Goal: Task Accomplishment & Management: Complete application form

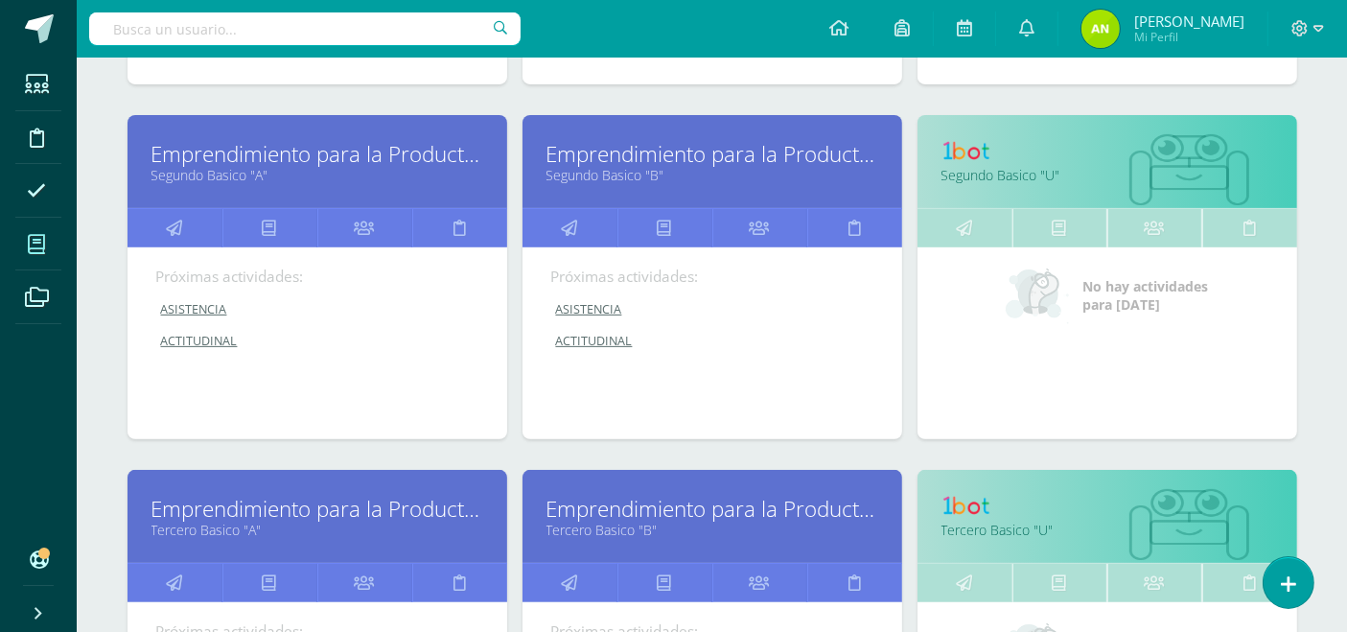
scroll to position [723, 0]
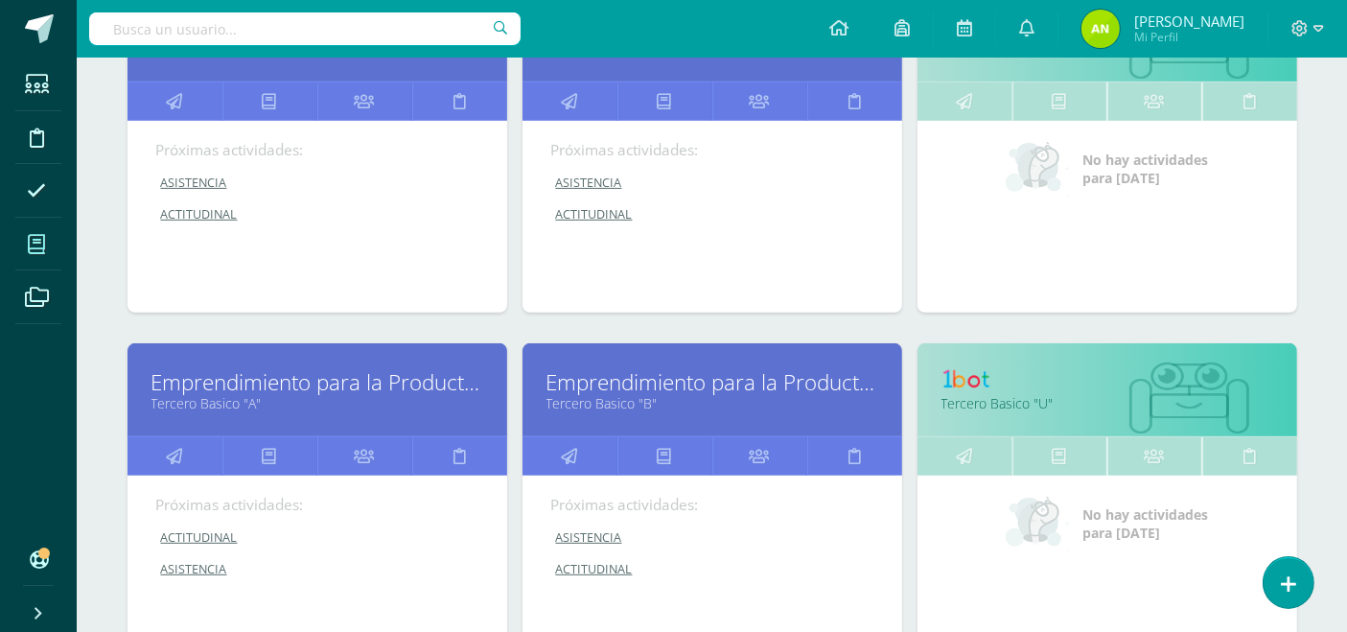
click at [326, 380] on link "Emprendimiento para la Productividad" at bounding box center [317, 382] width 332 height 30
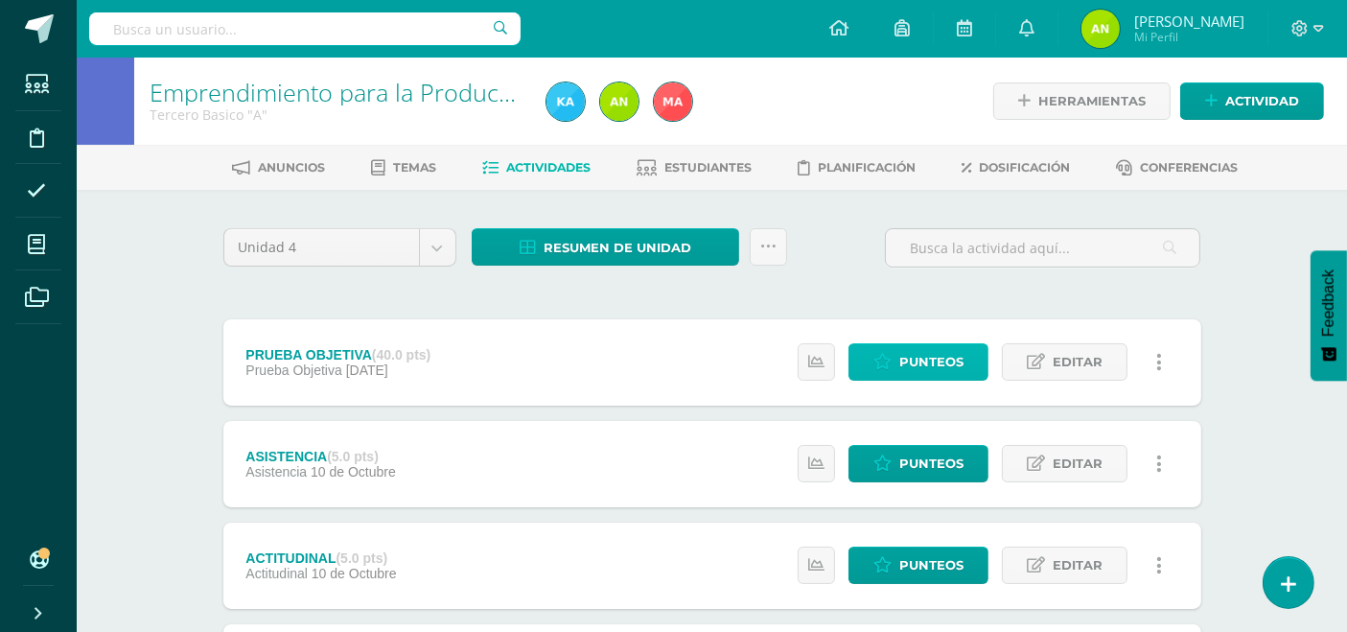
click at [923, 353] on span "Punteos" at bounding box center [931, 361] width 64 height 35
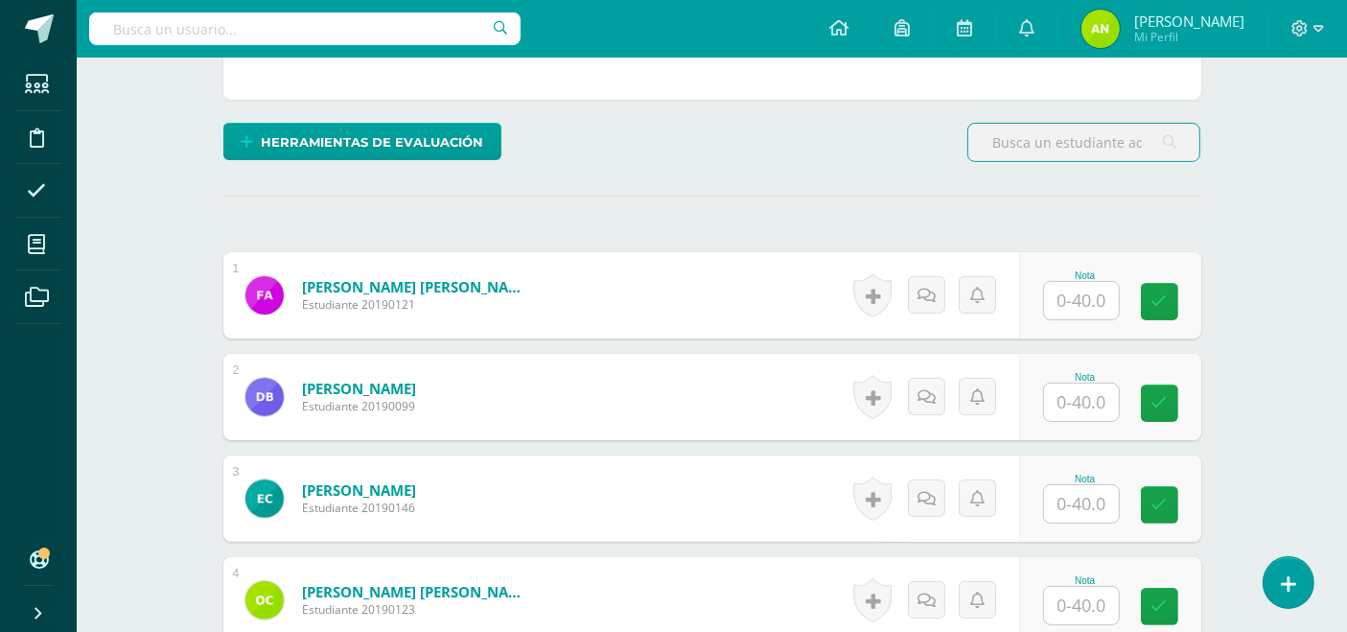
scroll to position [396, 0]
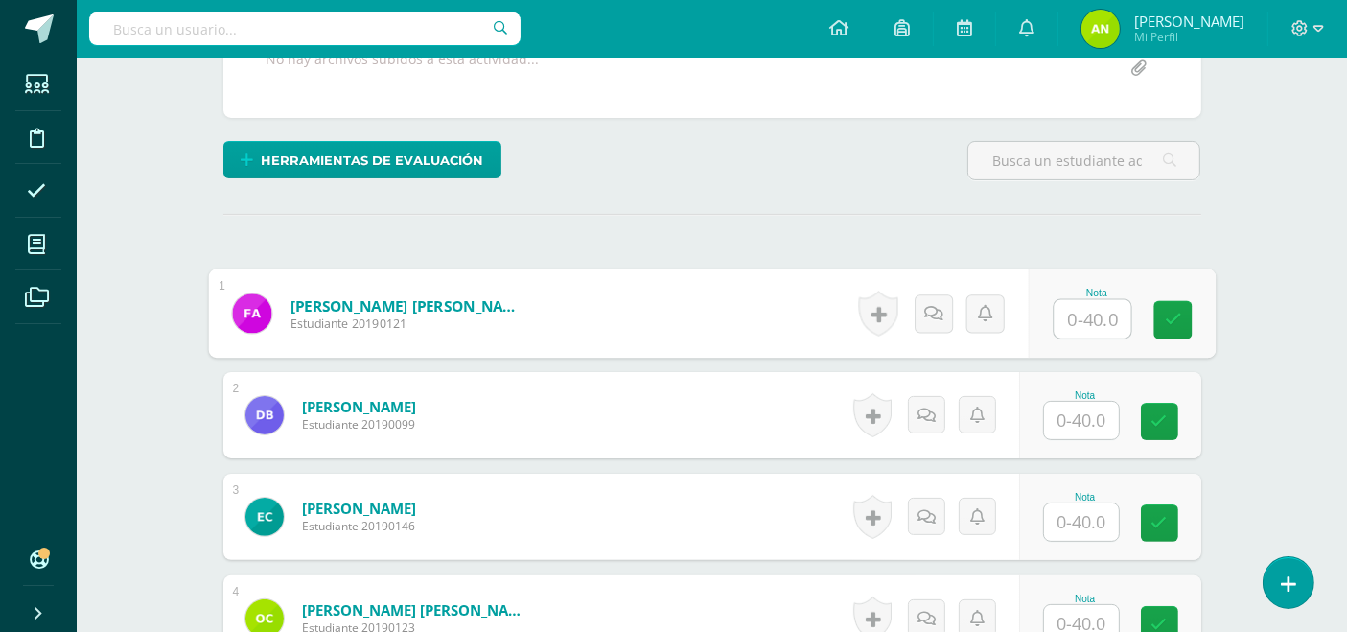
click at [1086, 318] on input "text" at bounding box center [1092, 319] width 77 height 38
type input "40"
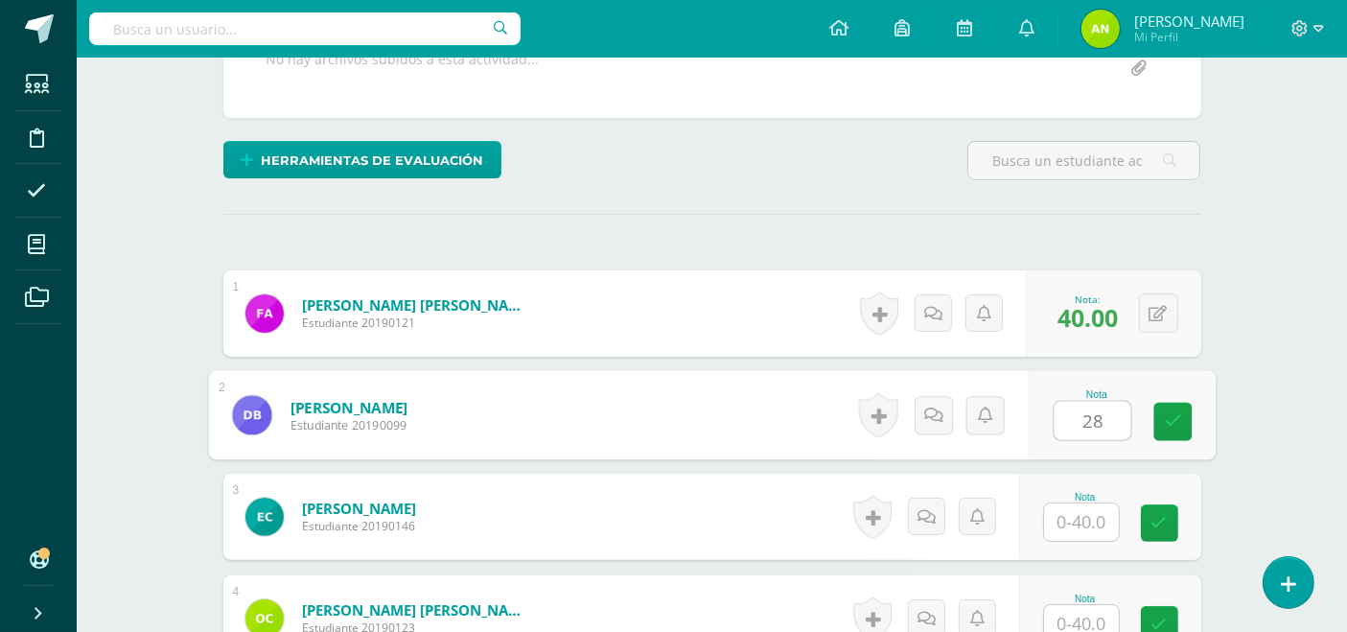
type input "28"
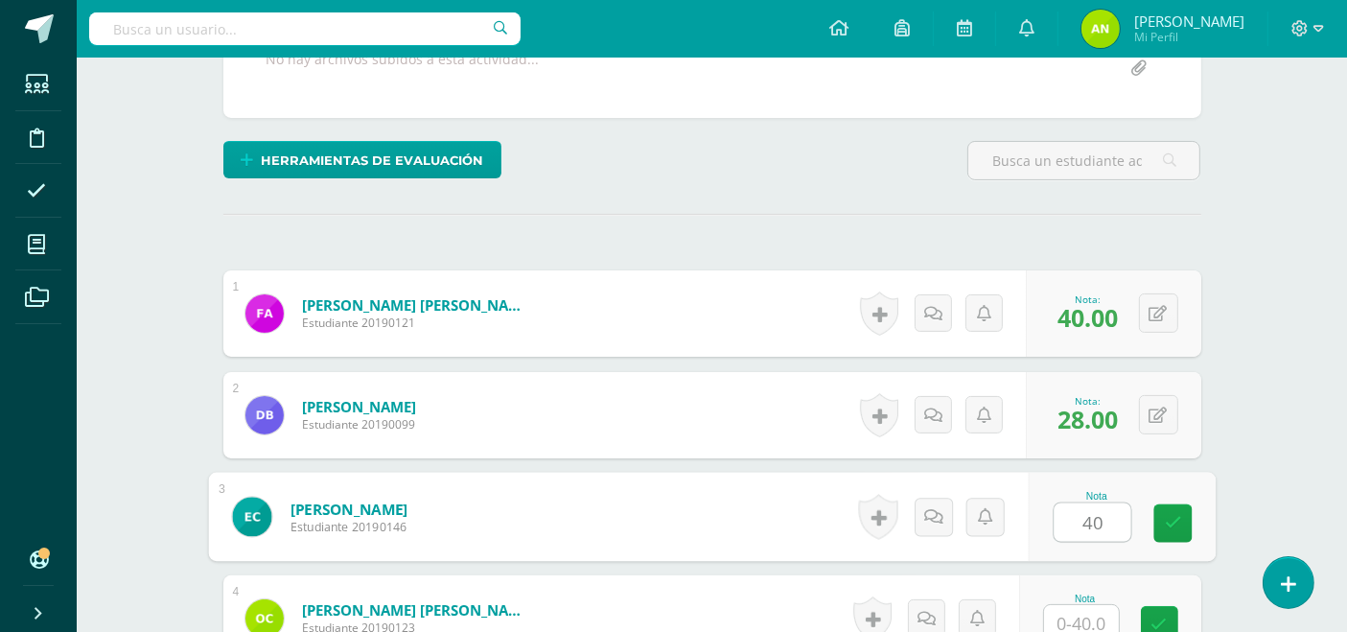
type input "40"
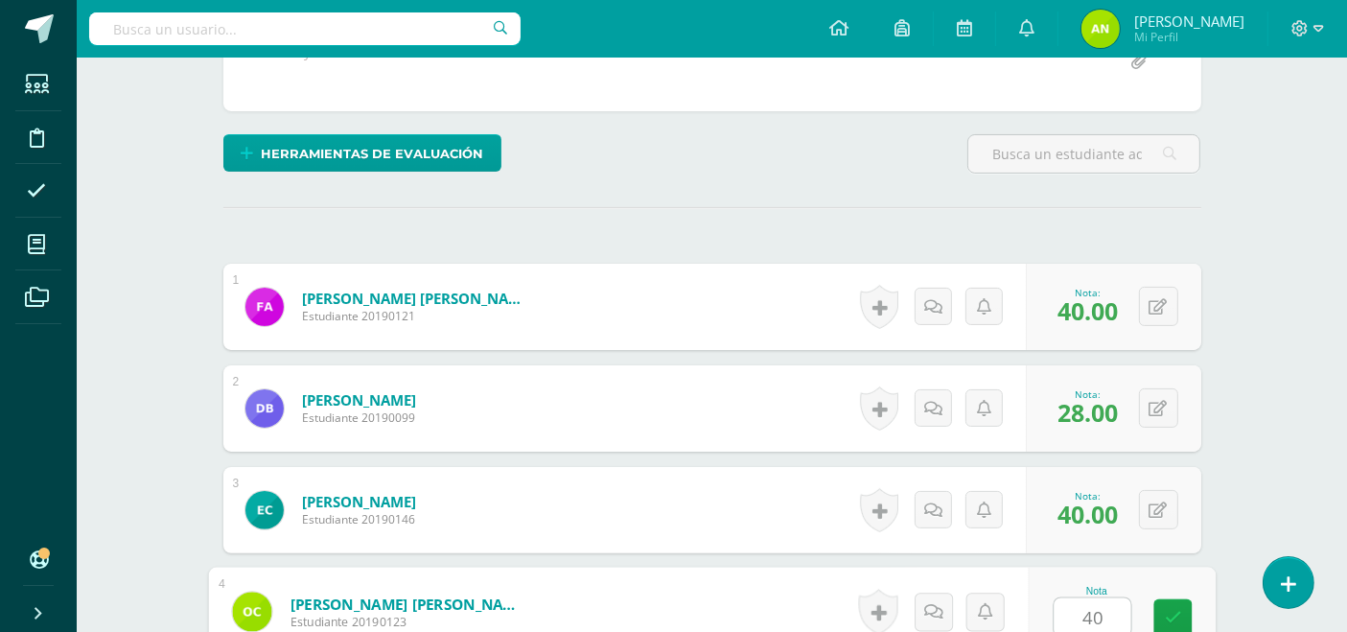
type input "40"
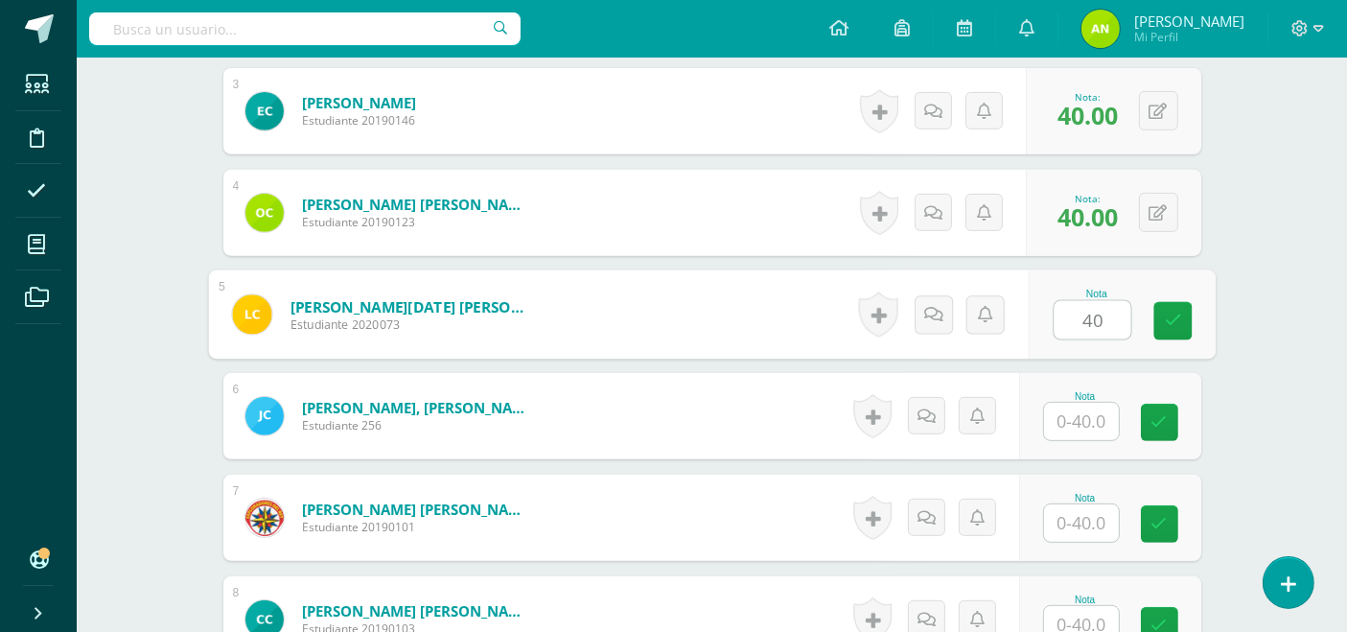
type input "40"
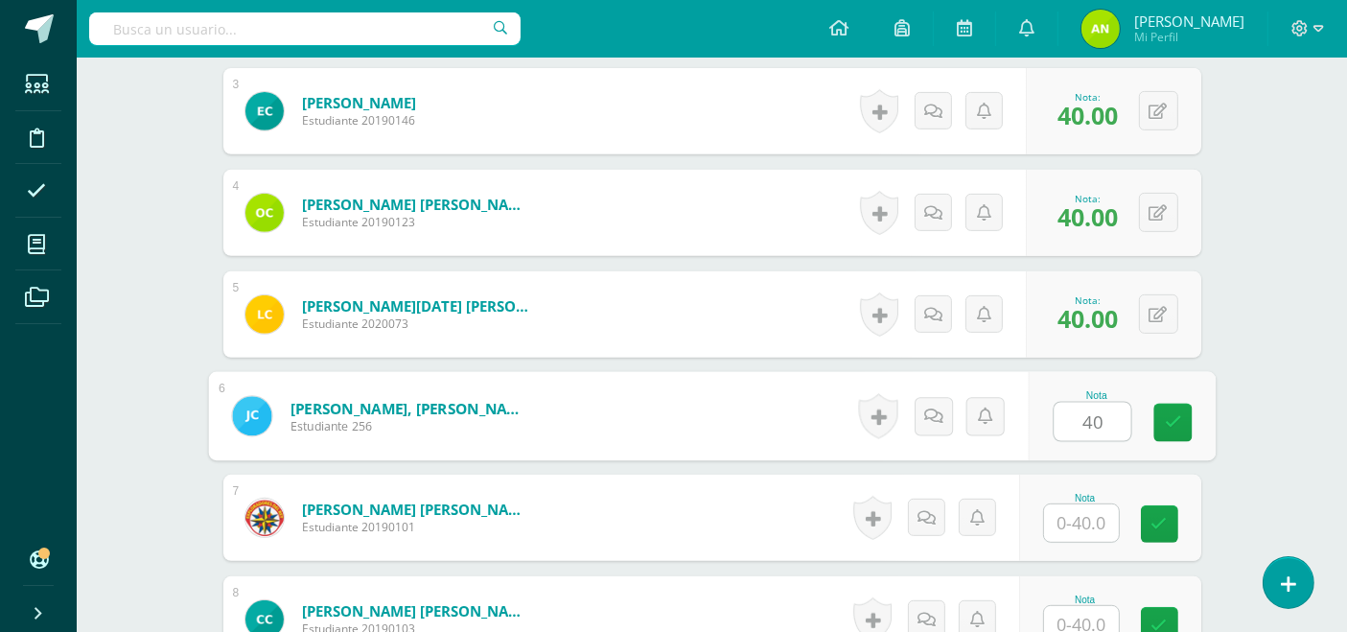
type input "40"
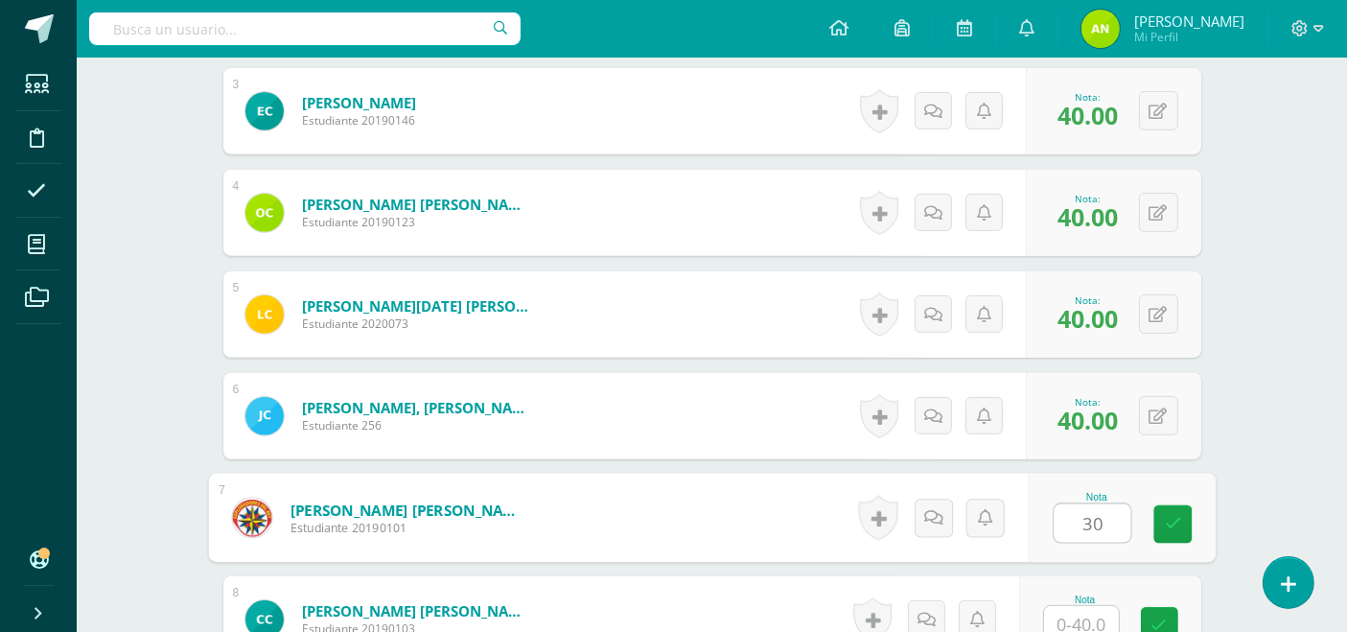
type input "30"
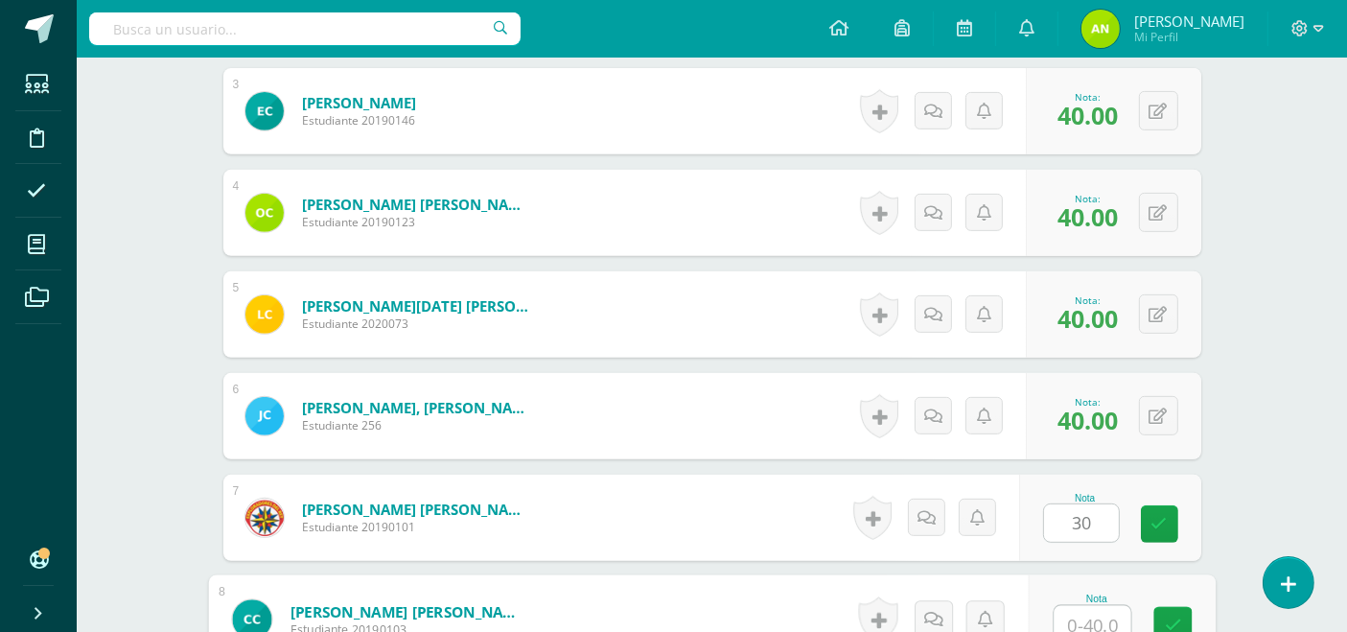
scroll to position [809, 0]
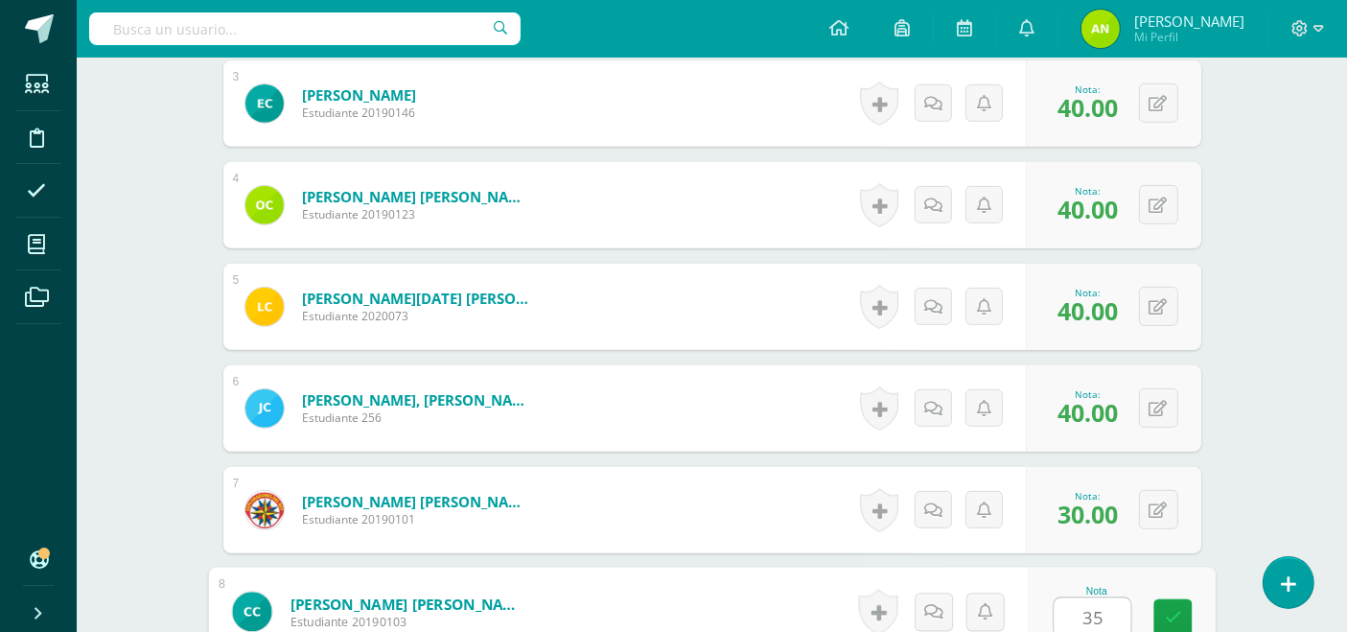
type input "35"
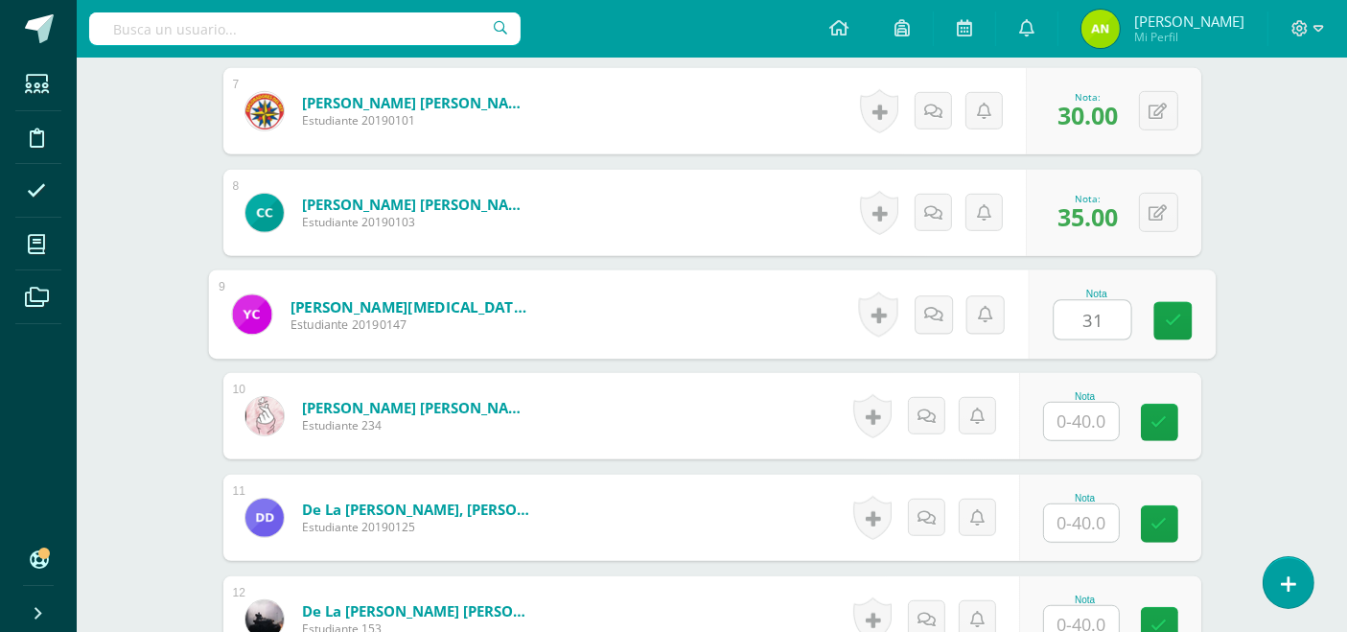
type input "31"
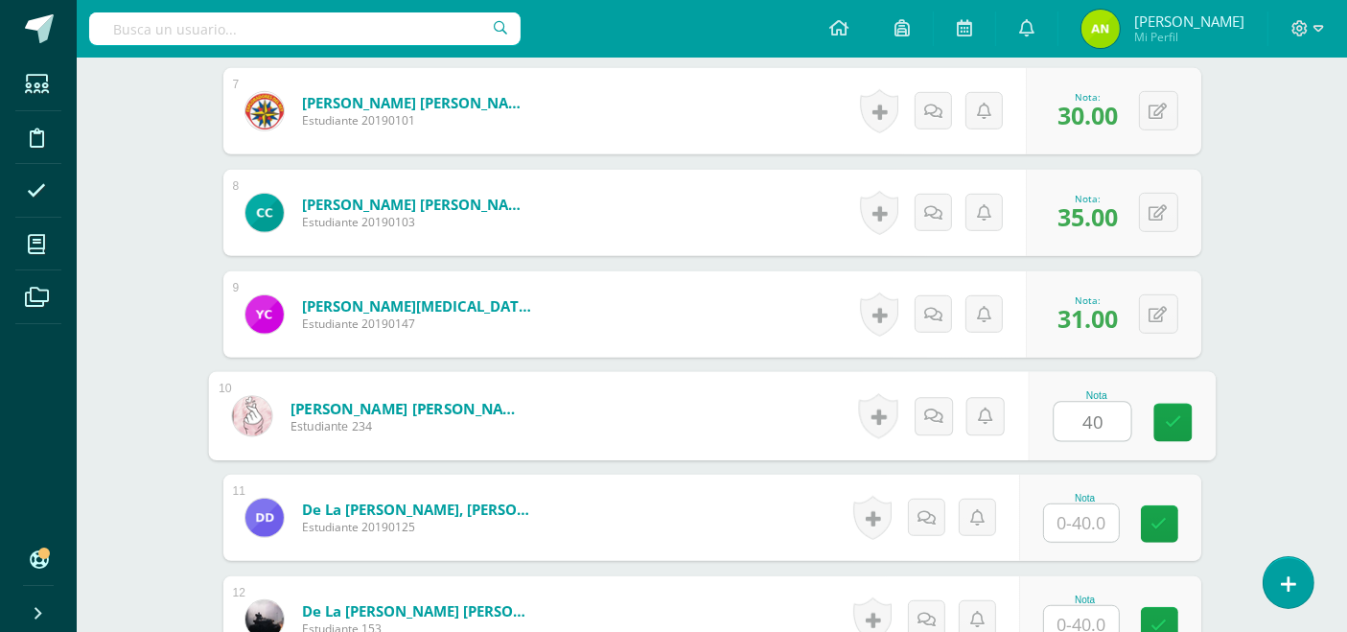
type input "40"
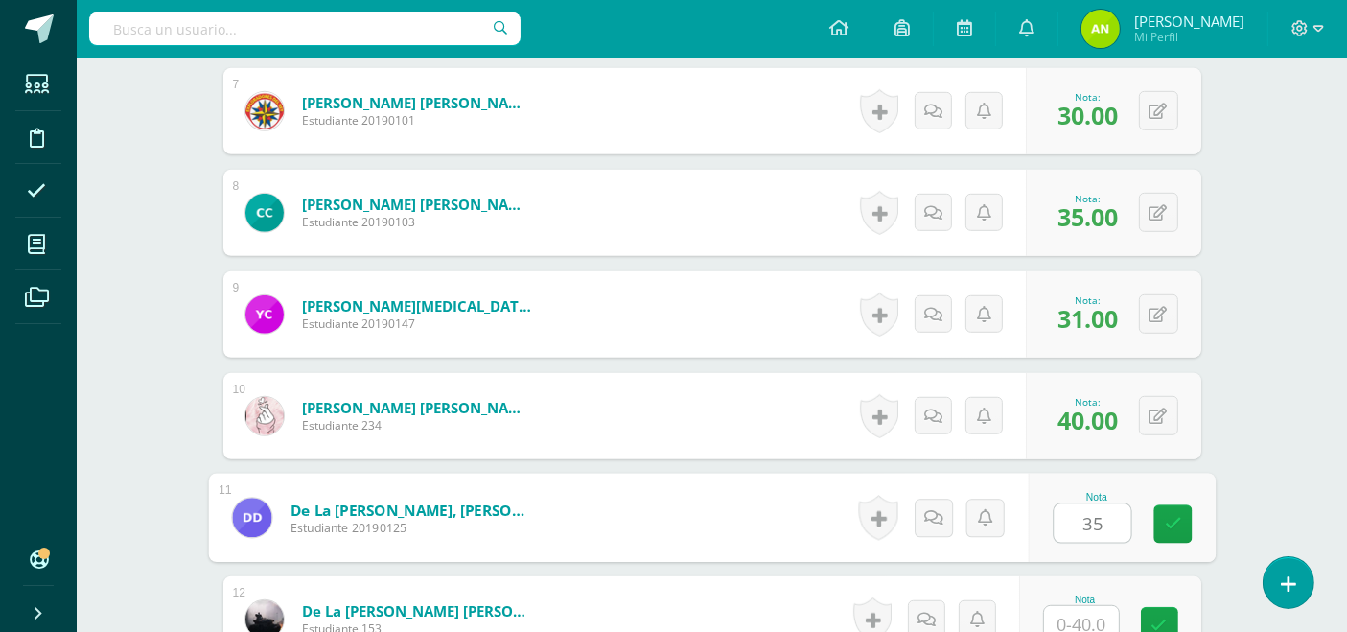
type input "35"
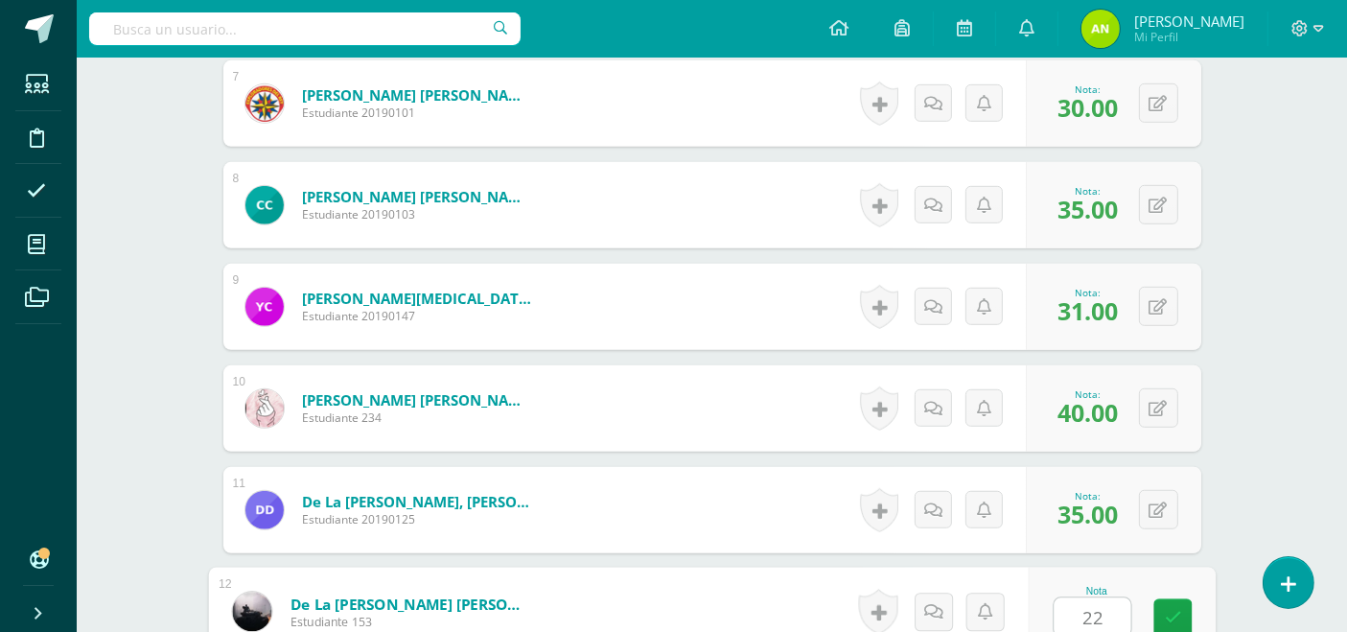
type input "22"
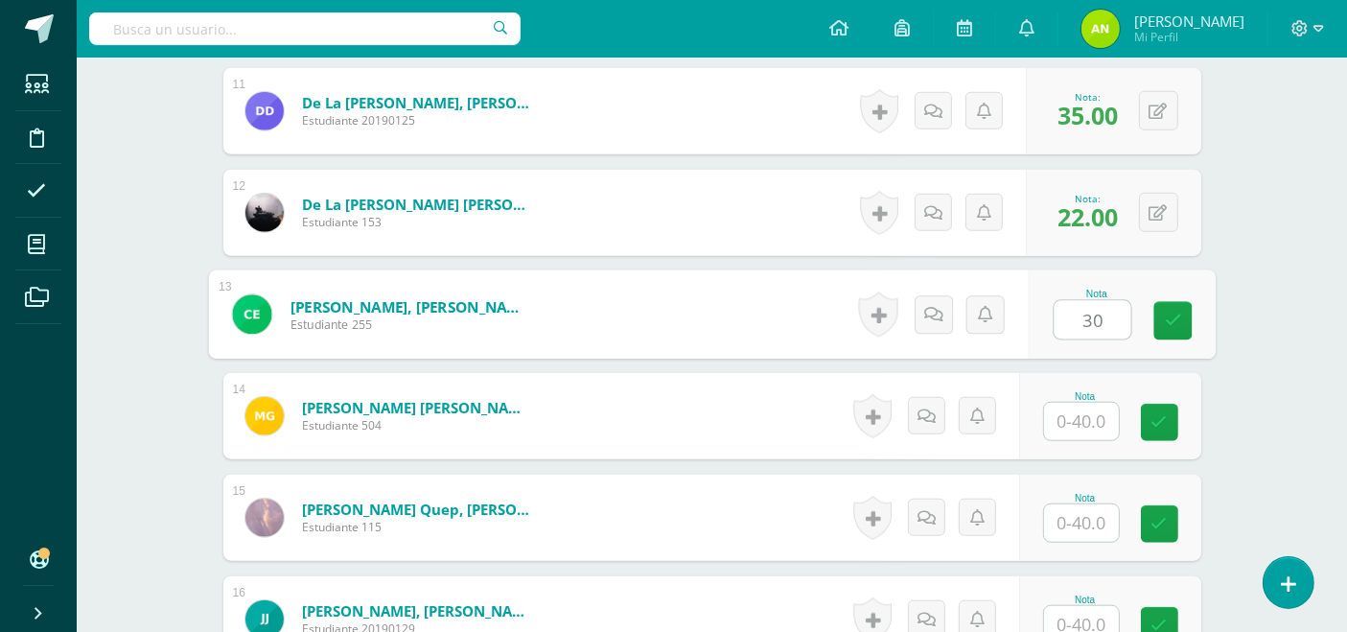
type input "30"
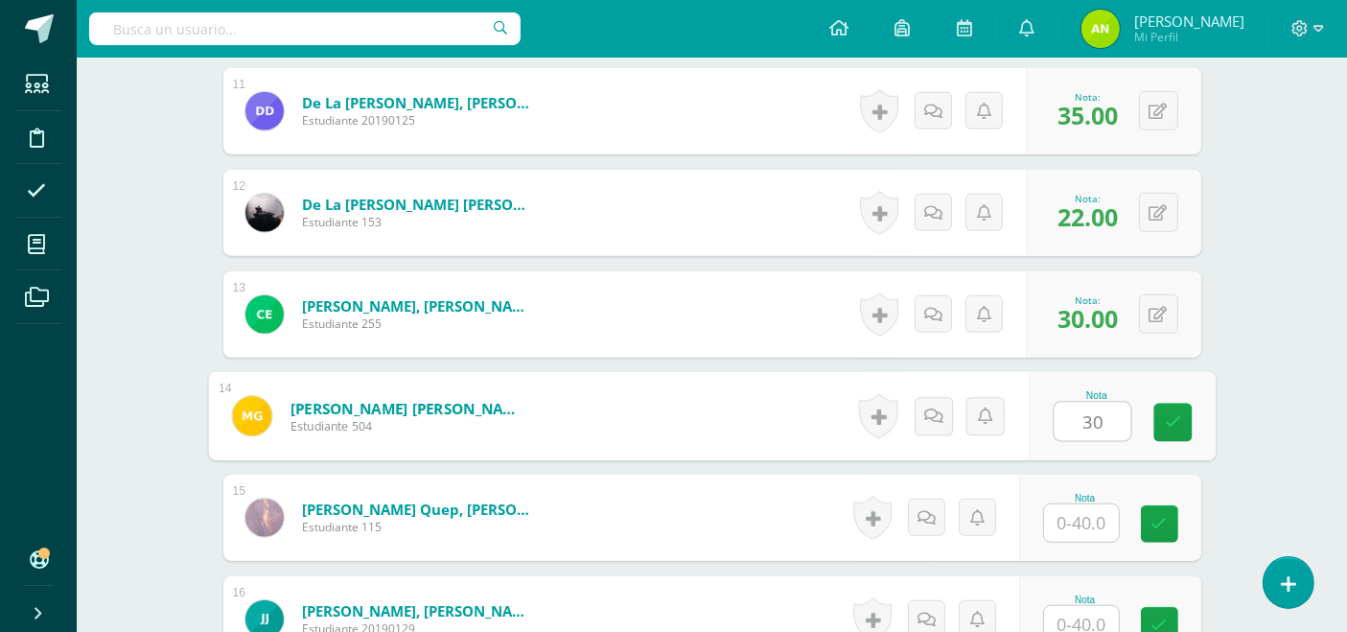
type input "30"
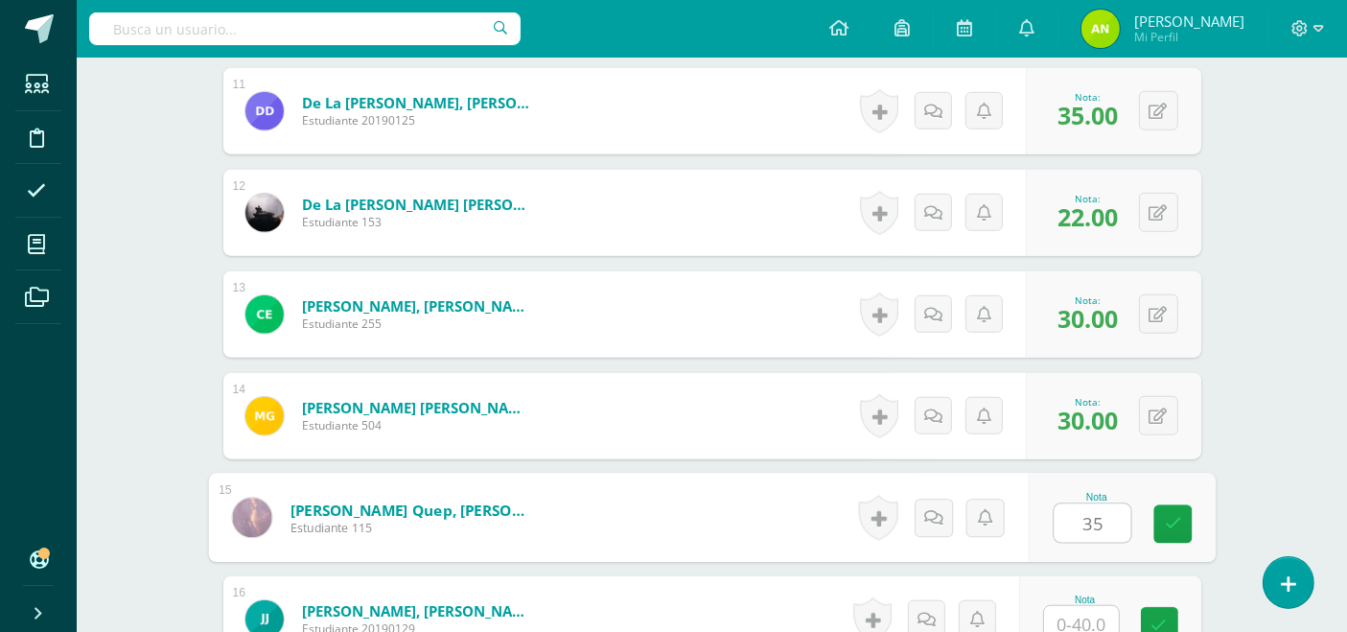
type input "35"
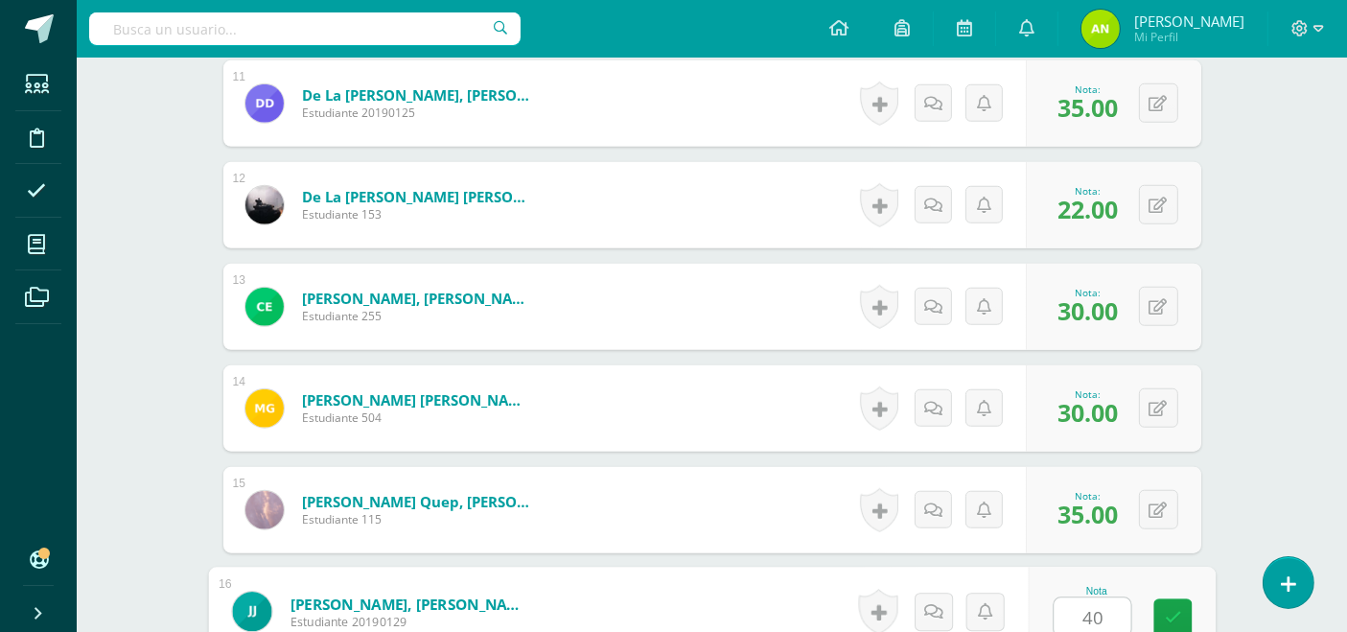
type input "40"
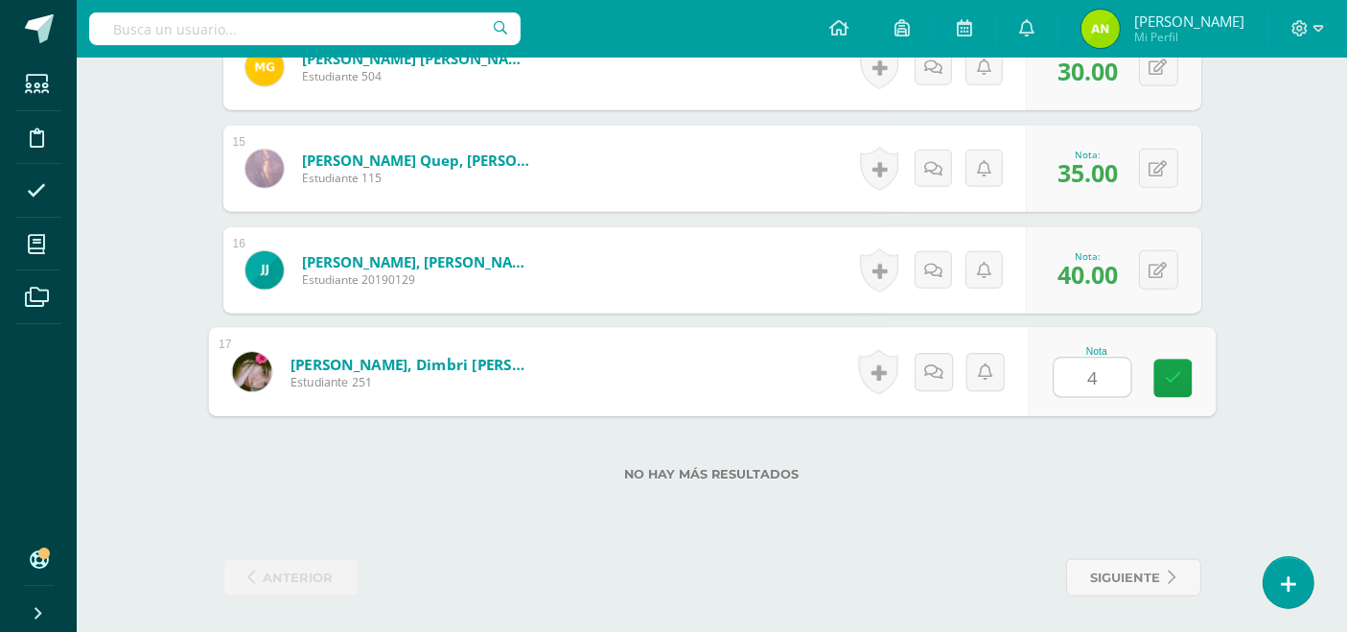
type input "40"
